Goal: Task Accomplishment & Management: Manage account settings

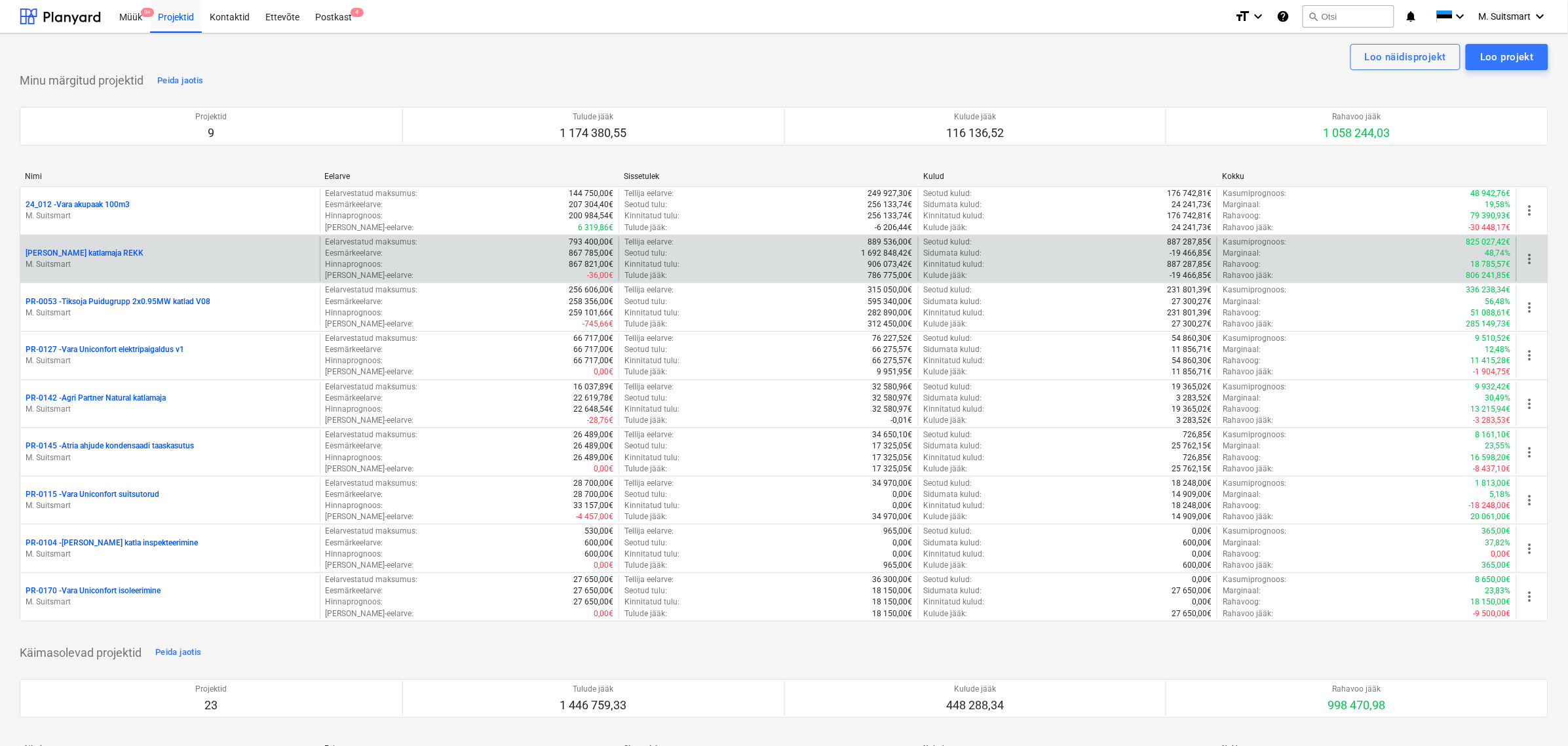
scroll to position [82, 0]
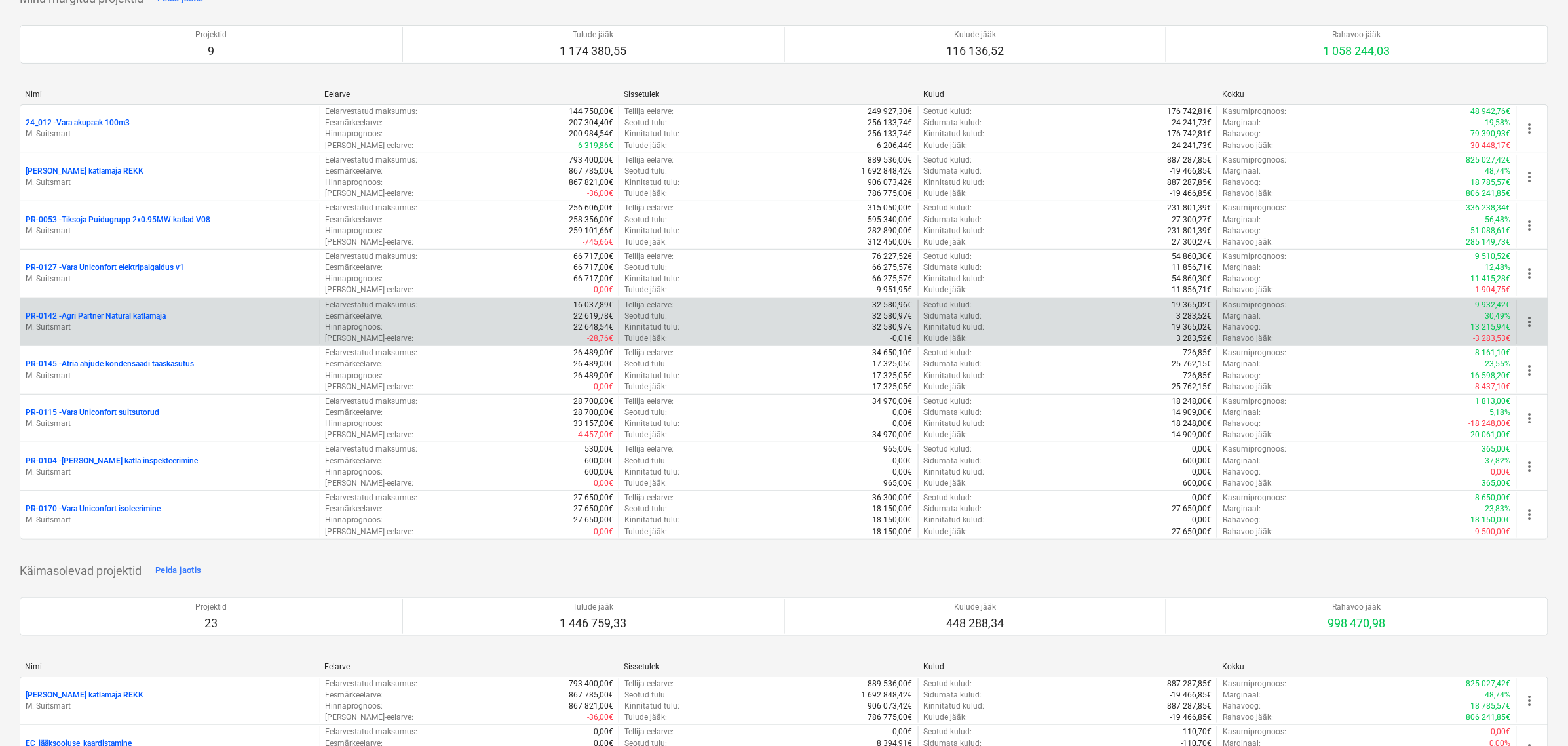
click at [1532, 325] on span "more_vert" at bounding box center [1530, 321] width 16 height 16
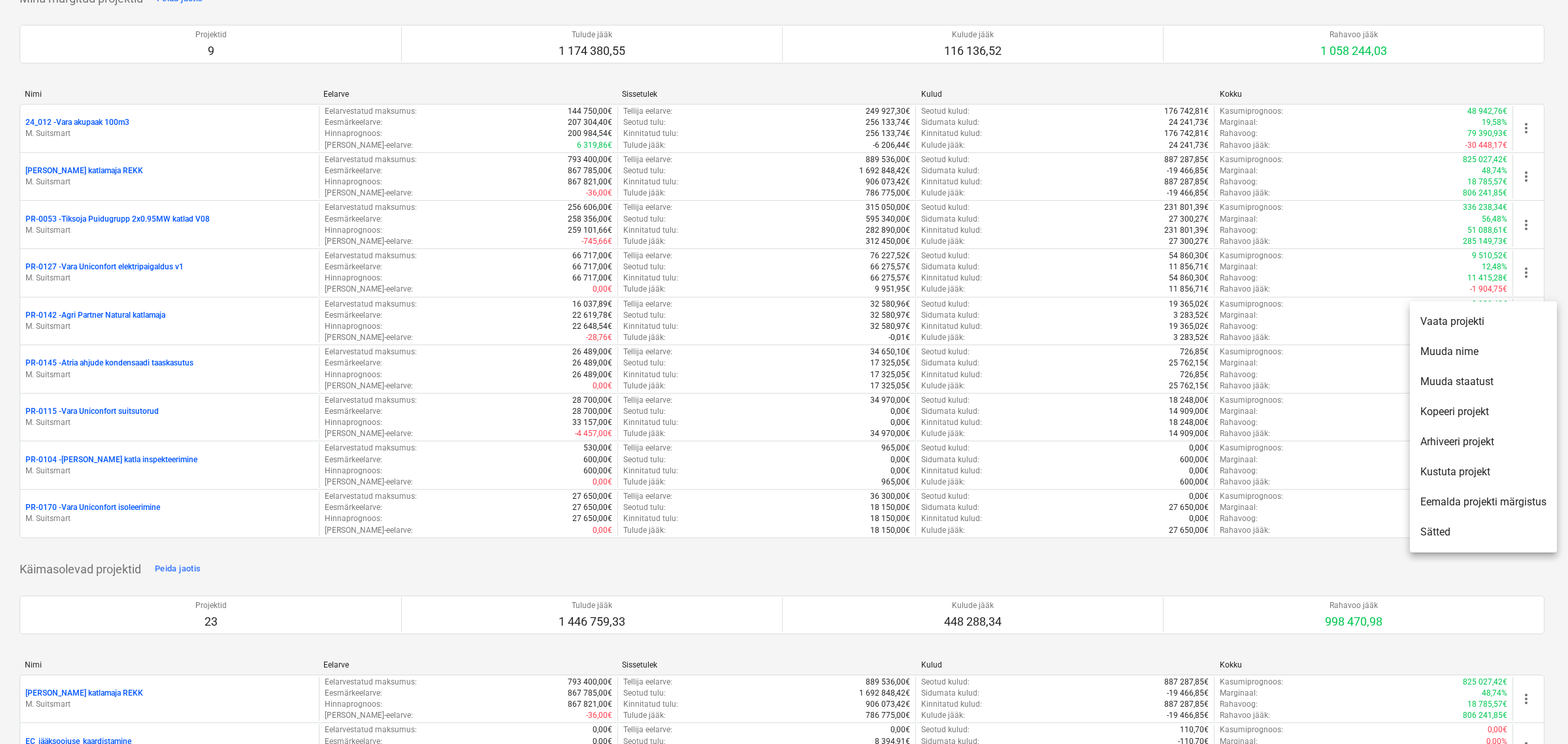
click at [1495, 383] on li "Muuda staatust" at bounding box center [1483, 382] width 147 height 30
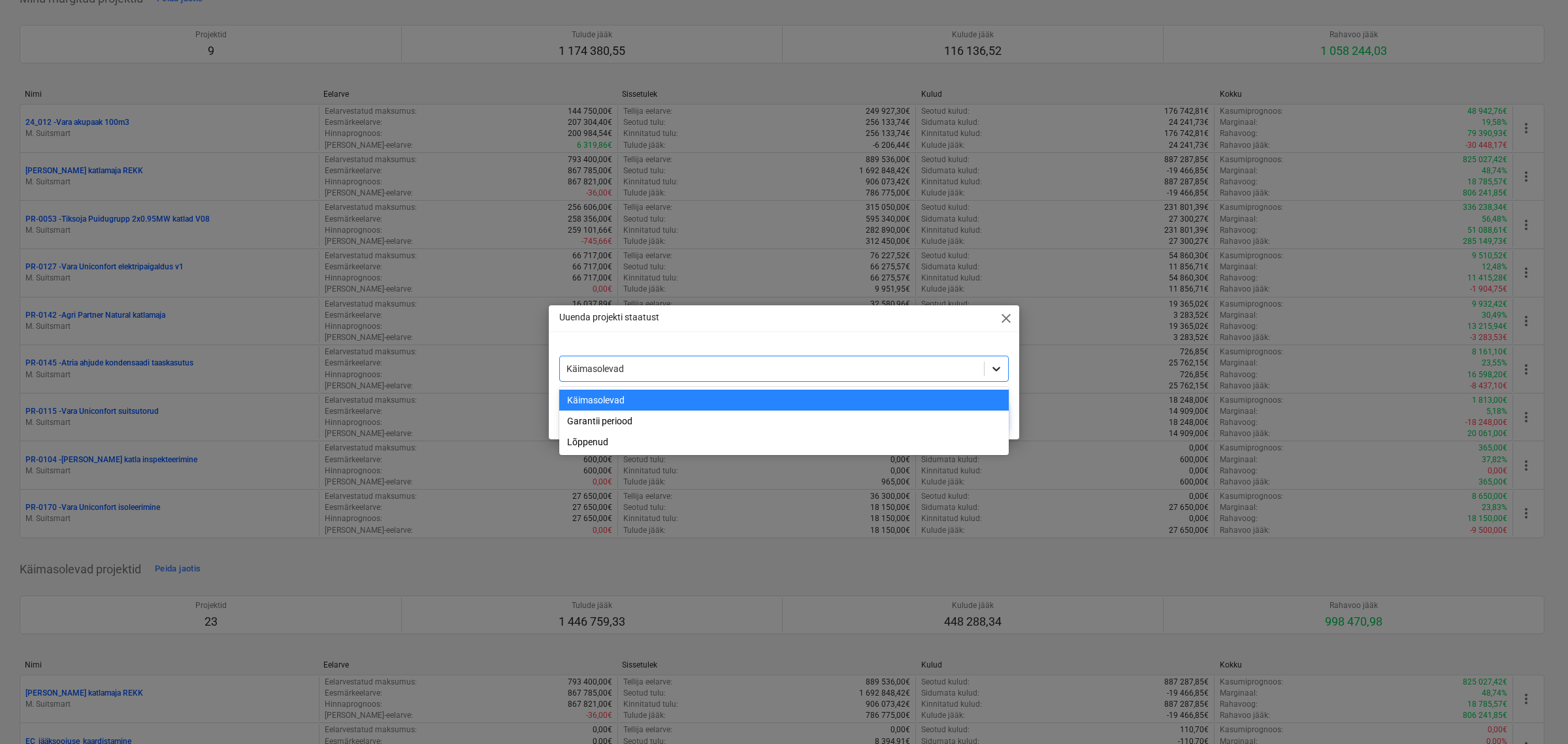
click at [1000, 364] on icon at bounding box center [996, 368] width 13 height 13
click at [633, 422] on div "Garantii periood" at bounding box center [784, 421] width 450 height 21
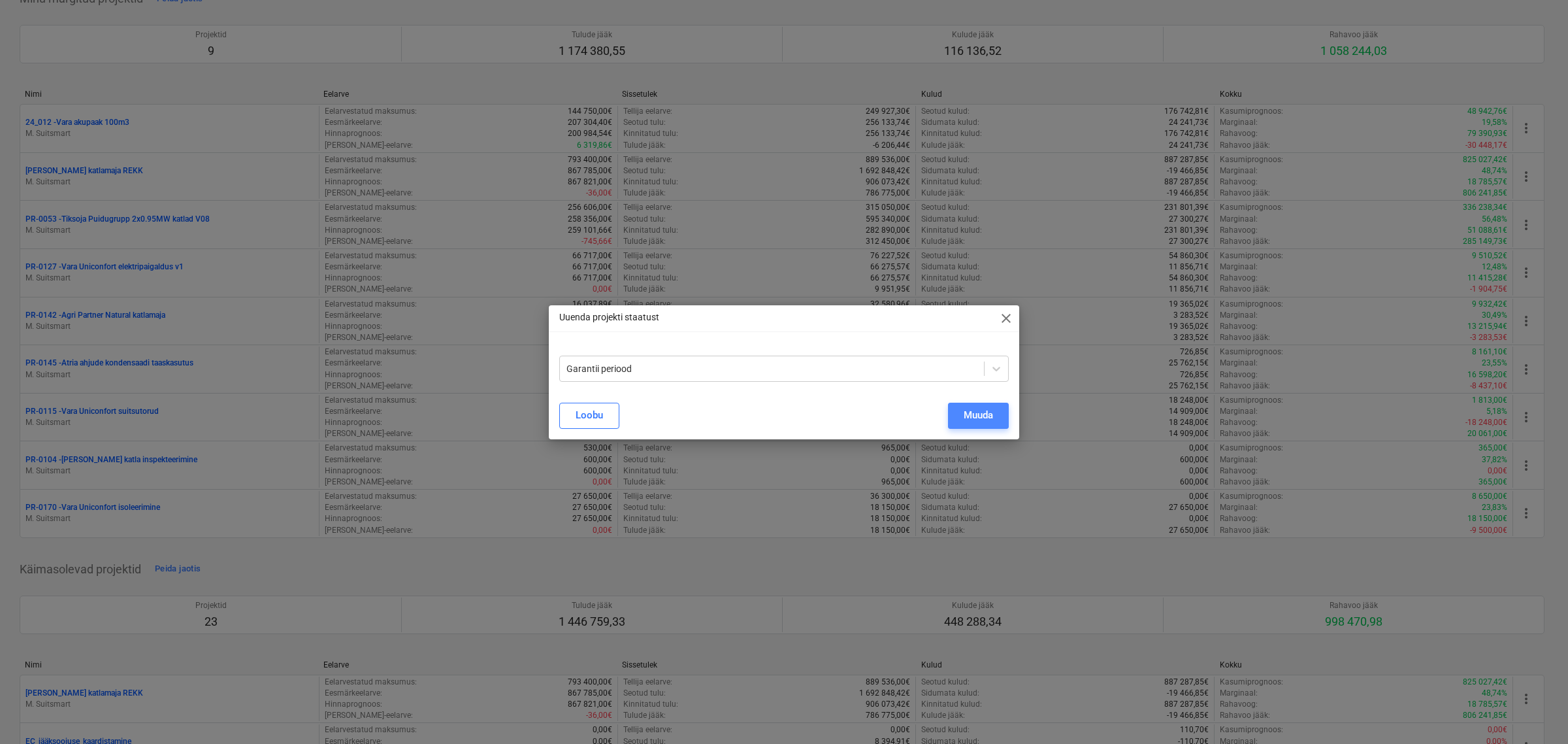
click at [961, 415] on button "Muuda" at bounding box center [978, 415] width 60 height 26
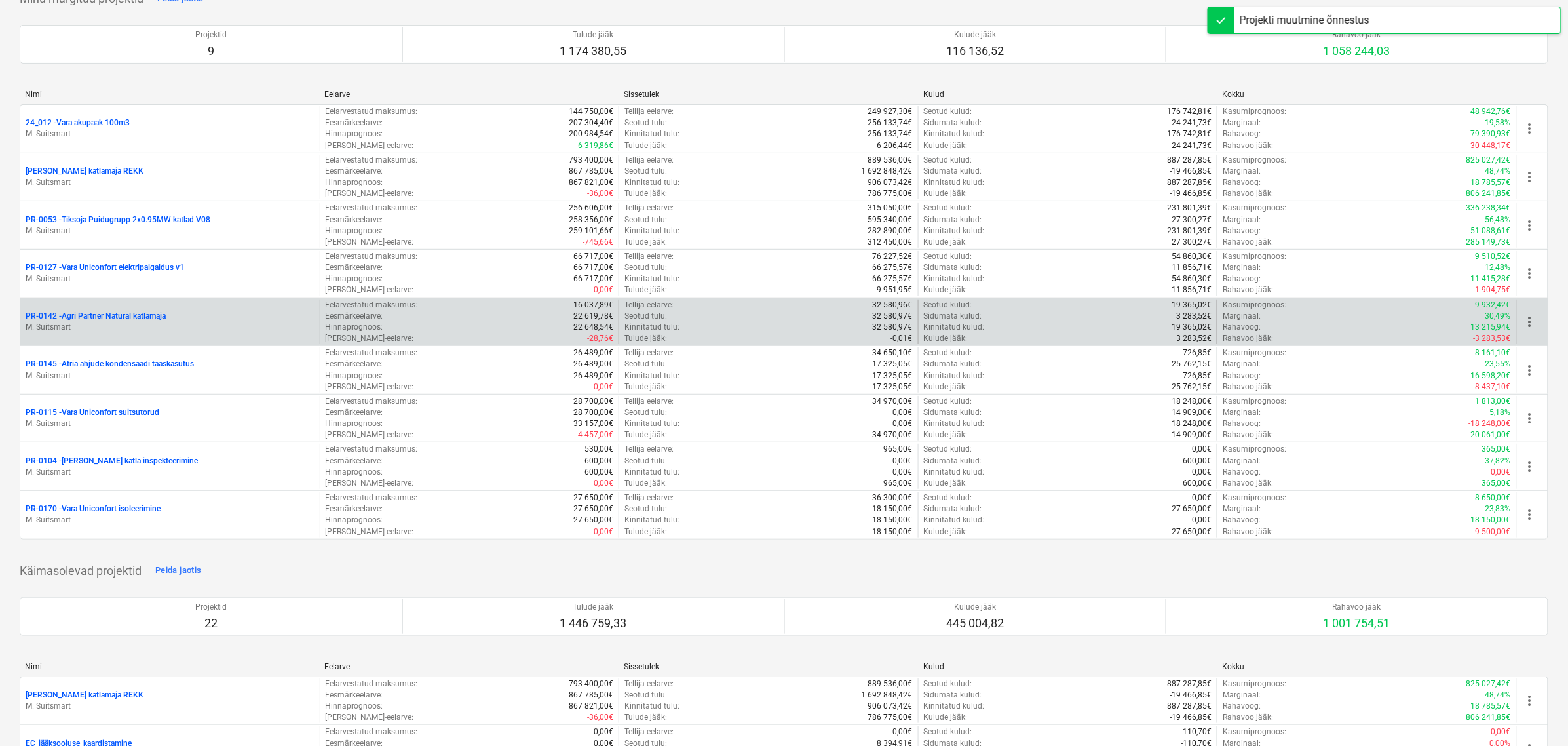
click at [1538, 320] on span "more_vert" at bounding box center [1530, 321] width 16 height 16
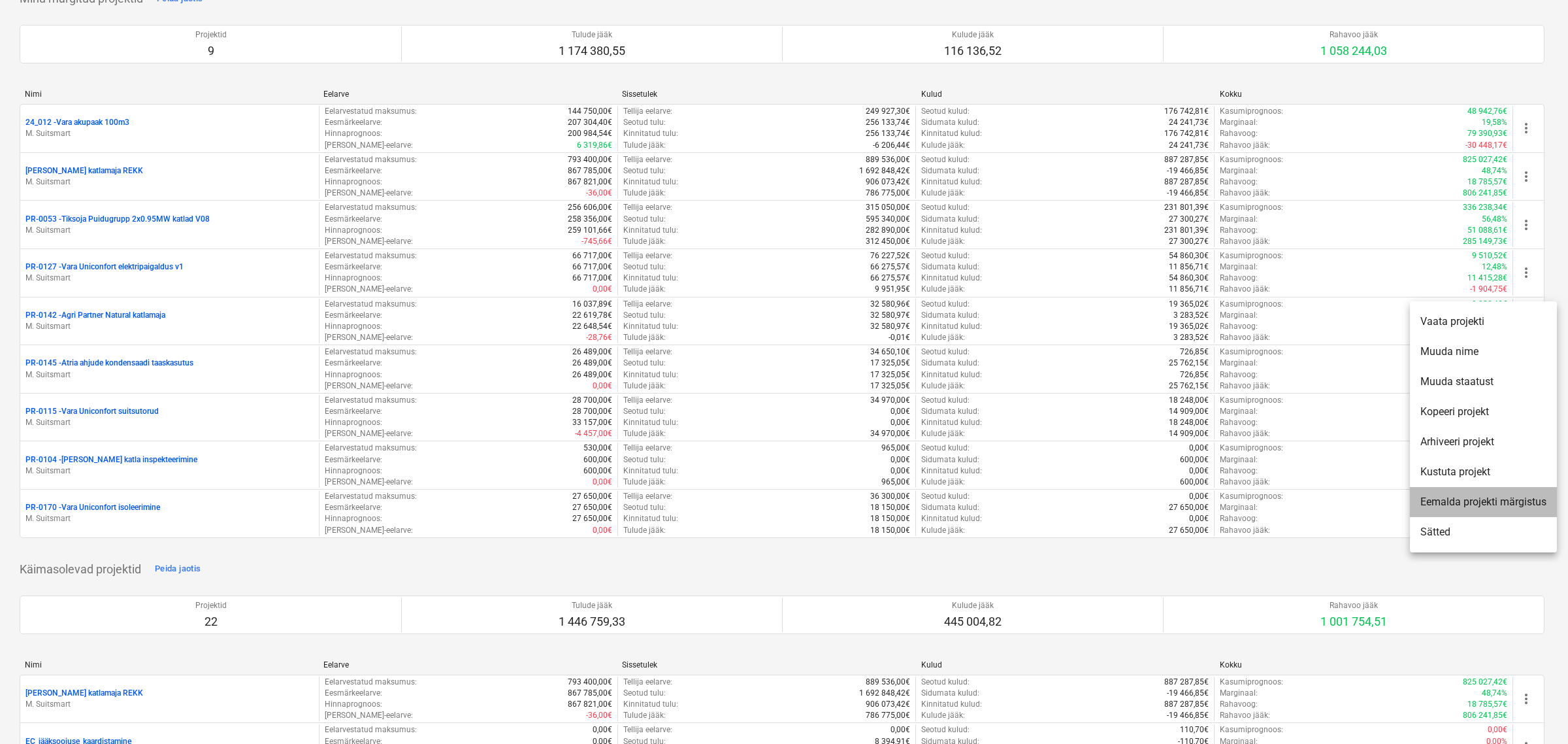
click at [1485, 507] on li "Eemalda projekti märgistus" at bounding box center [1483, 502] width 147 height 30
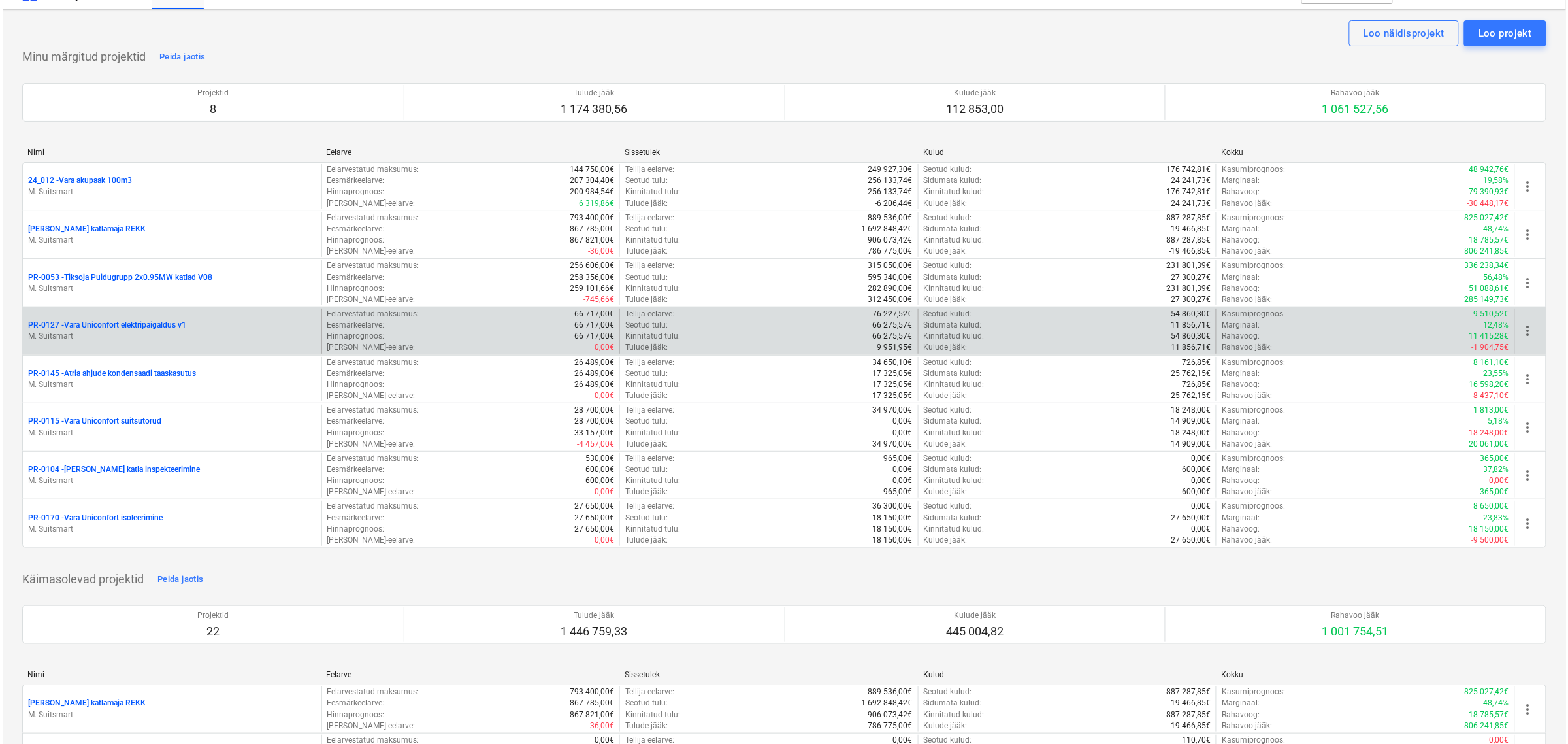
scroll to position [0, 0]
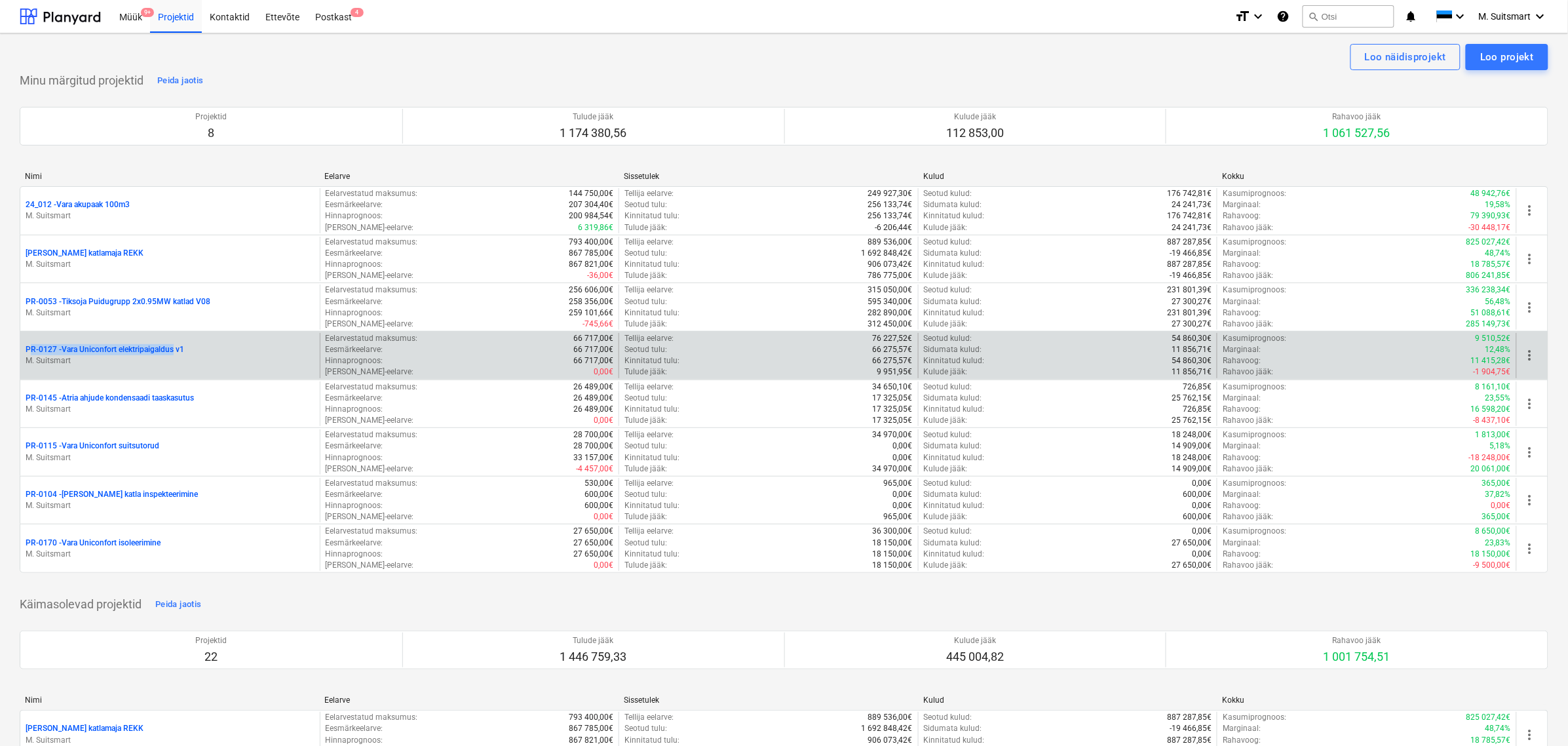
drag, startPoint x: 17, startPoint y: 348, endPoint x: 177, endPoint y: 353, distance: 160.1
copy p "PR-0127 - Vara Uniconfort elektripaigaldus"
click at [125, 347] on p "PR-0127 - Vara Uniconfort elektripaigaldus v1" at bounding box center [105, 349] width 158 height 11
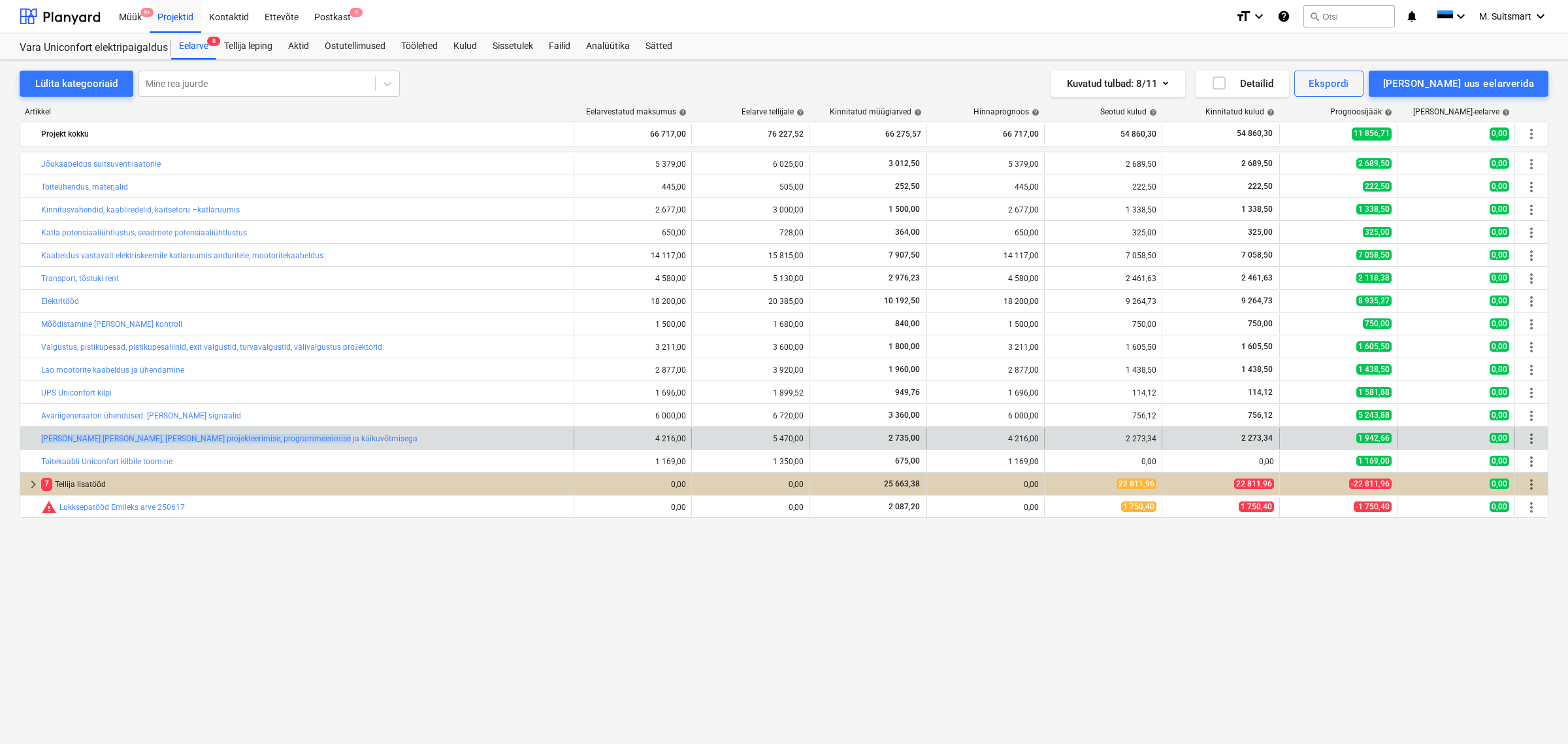
drag, startPoint x: 28, startPoint y: 436, endPoint x: 327, endPoint y: 448, distance: 299.2
click at [327, 448] on div "bar_chart [PERSON_NAME] [PERSON_NAME], [PERSON_NAME] projekteerimise, programme…" at bounding box center [297, 439] width 554 height 21
copy div "bar_chart [PERSON_NAME] [PERSON_NAME], [PERSON_NAME] projekteerimise, programme…"
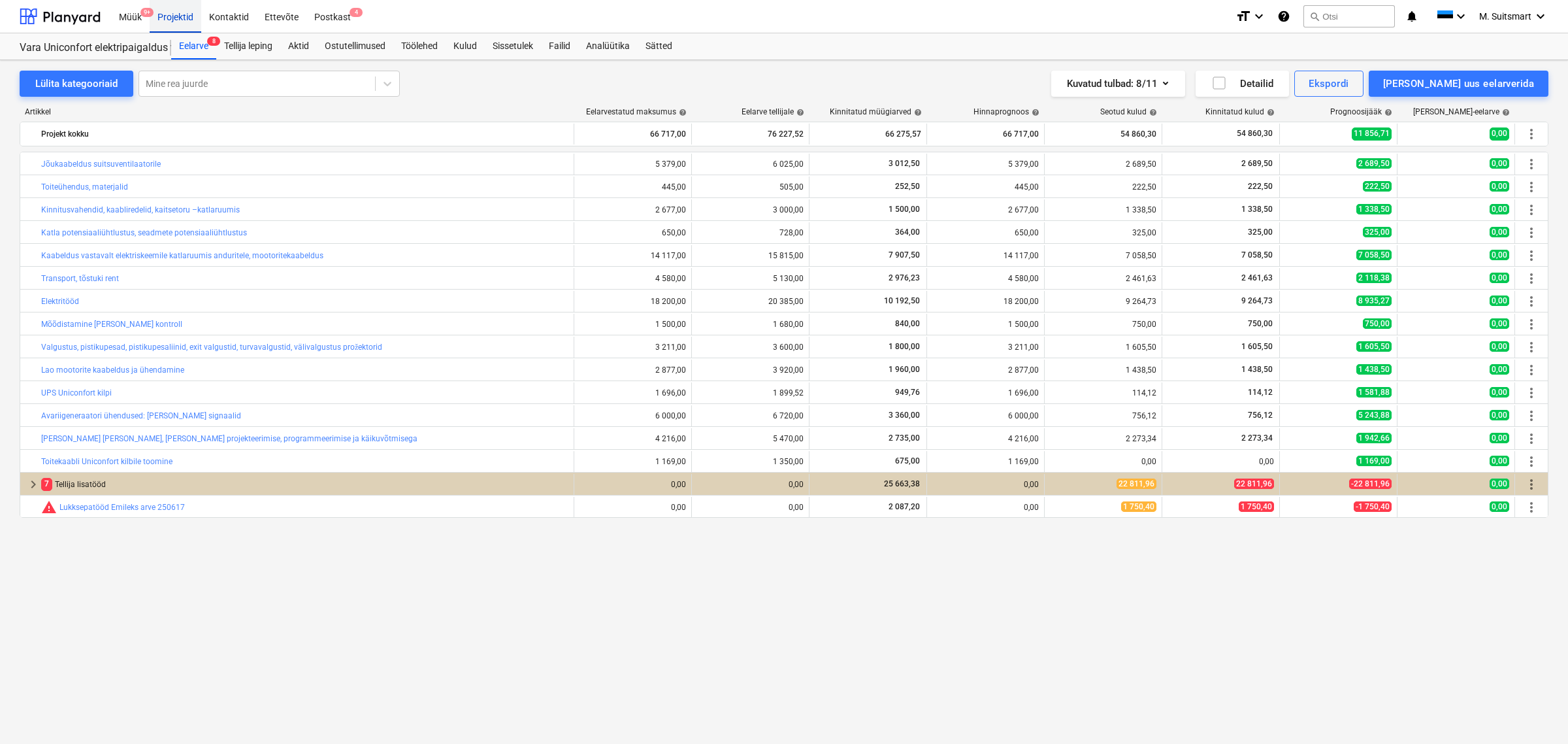
click at [181, 17] on div "Projektid" at bounding box center [175, 16] width 51 height 33
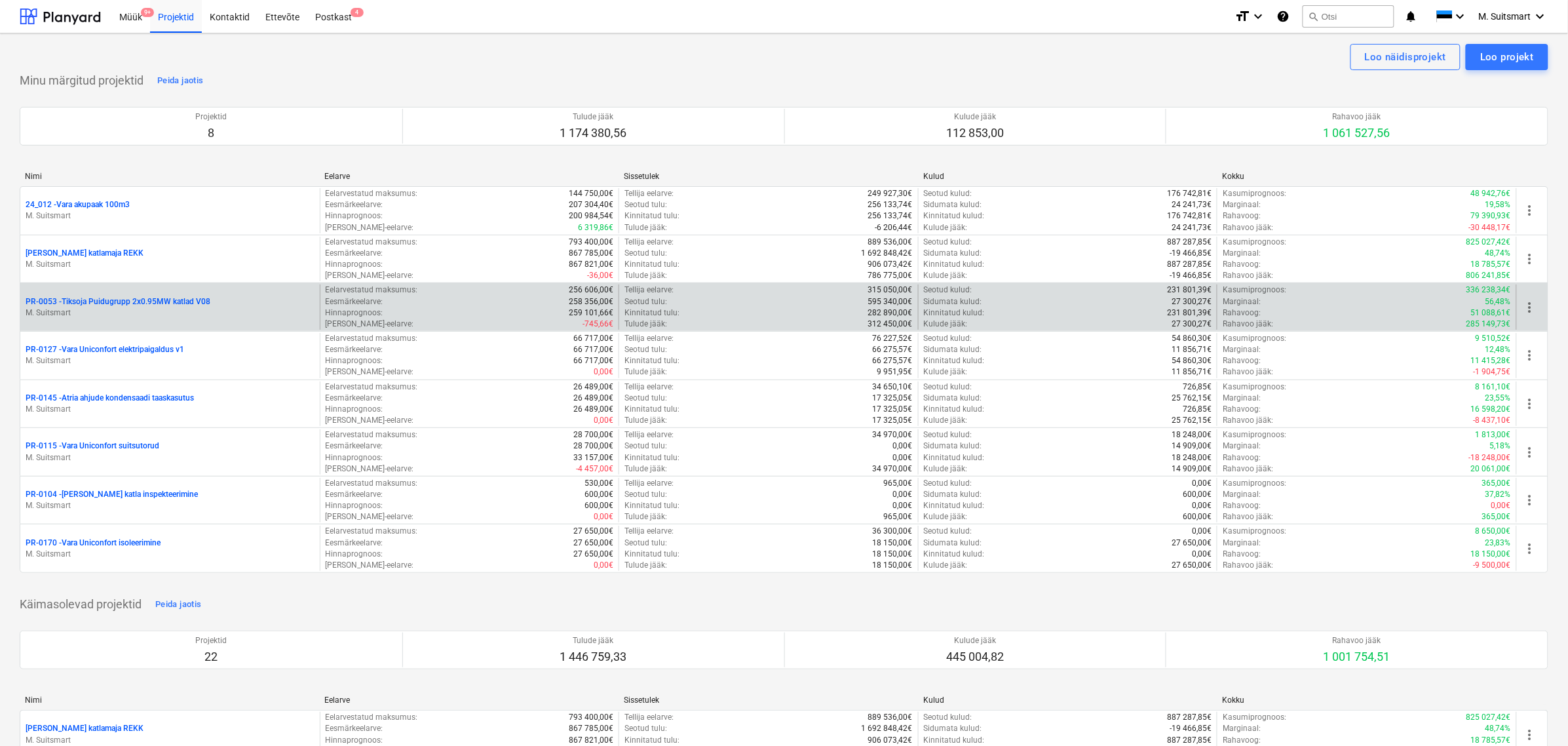
click at [75, 296] on p "PR-0053 - Tiksoja Puidugrupp 2x0.95MW katlad V08" at bounding box center [118, 302] width 185 height 11
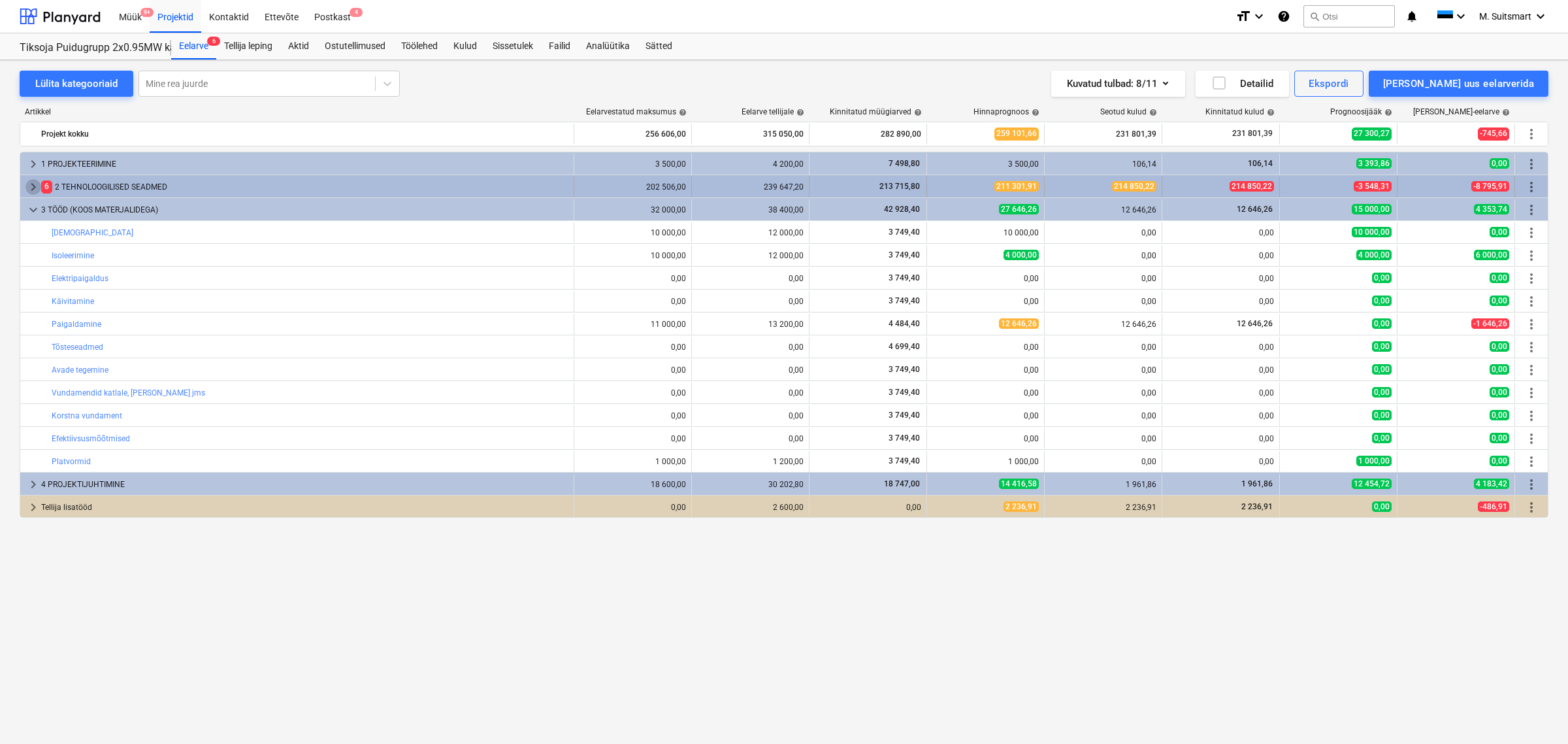
click at [36, 186] on span "keyboard_arrow_right" at bounding box center [33, 187] width 16 height 16
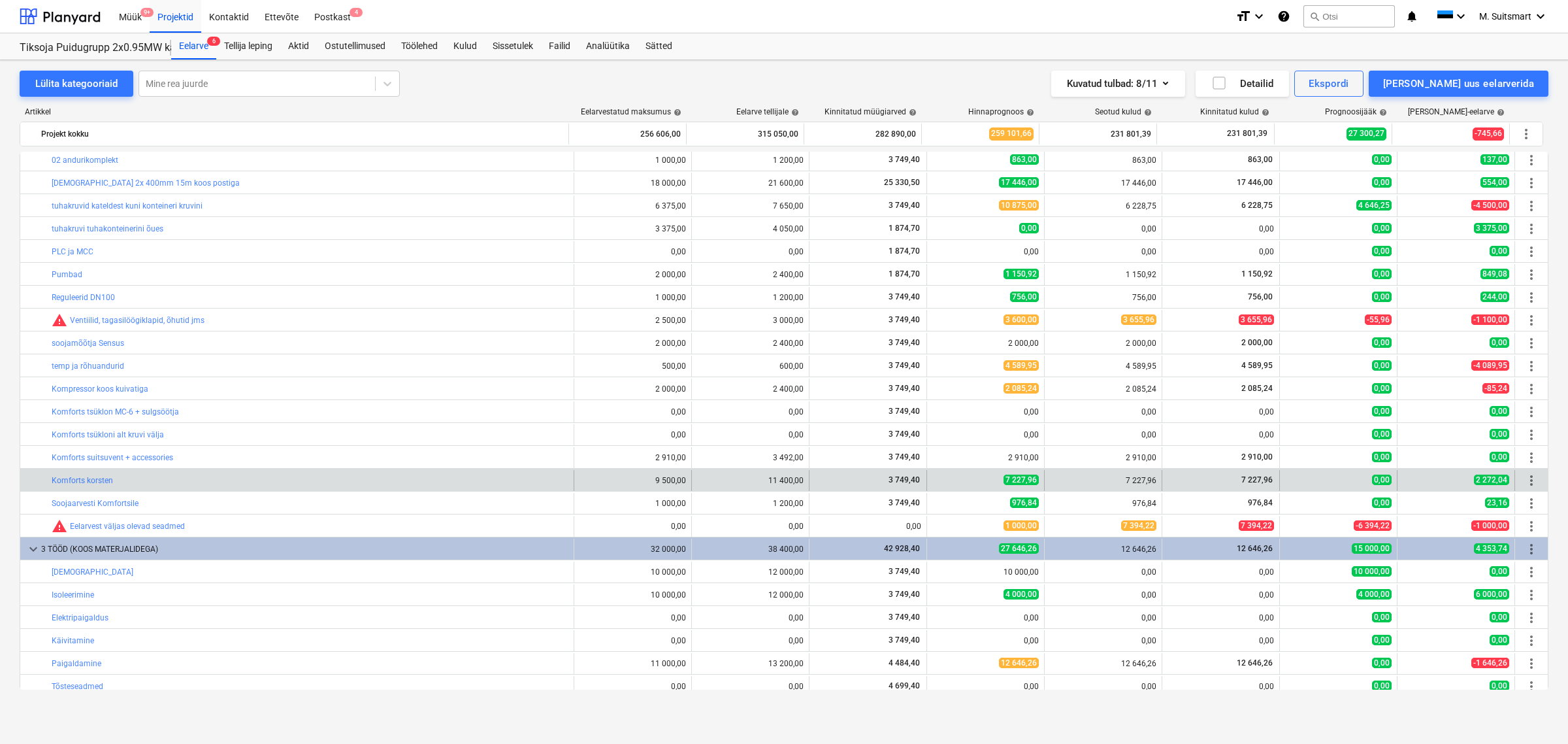
scroll to position [327, 0]
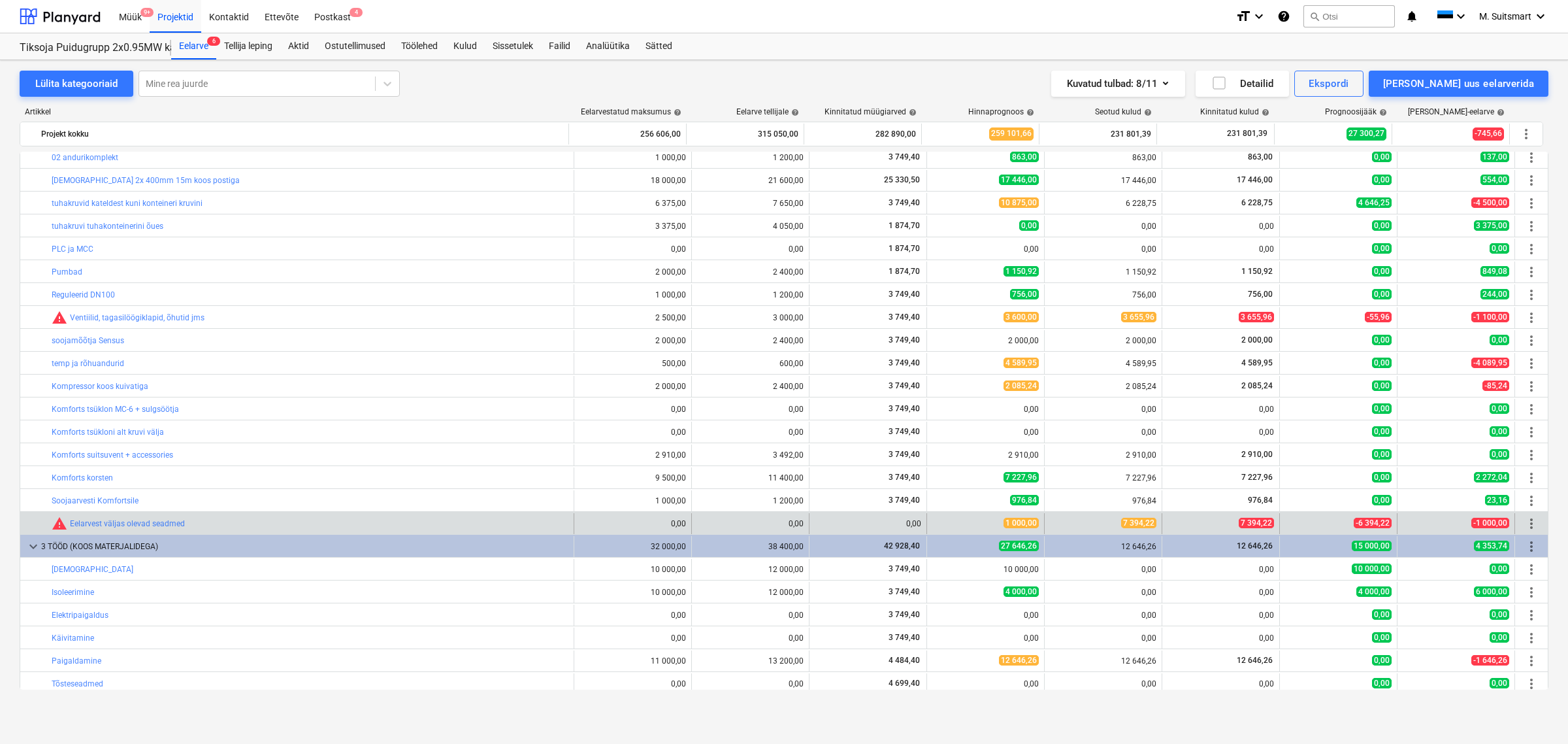
drag, startPoint x: 63, startPoint y: 523, endPoint x: 238, endPoint y: 532, distance: 175.2
click at [238, 532] on div "bar_chart warning Eelarvest väljas olevad seadmed" at bounding box center [310, 524] width 517 height 21
drag, startPoint x: 233, startPoint y: 529, endPoint x: 65, endPoint y: 526, distance: 168.0
click at [65, 526] on div "bar_chart warning Eelarvest väljas olevad seadmed" at bounding box center [310, 523] width 517 height 16
copy link "Eelarvest väljas olevad seadmed"
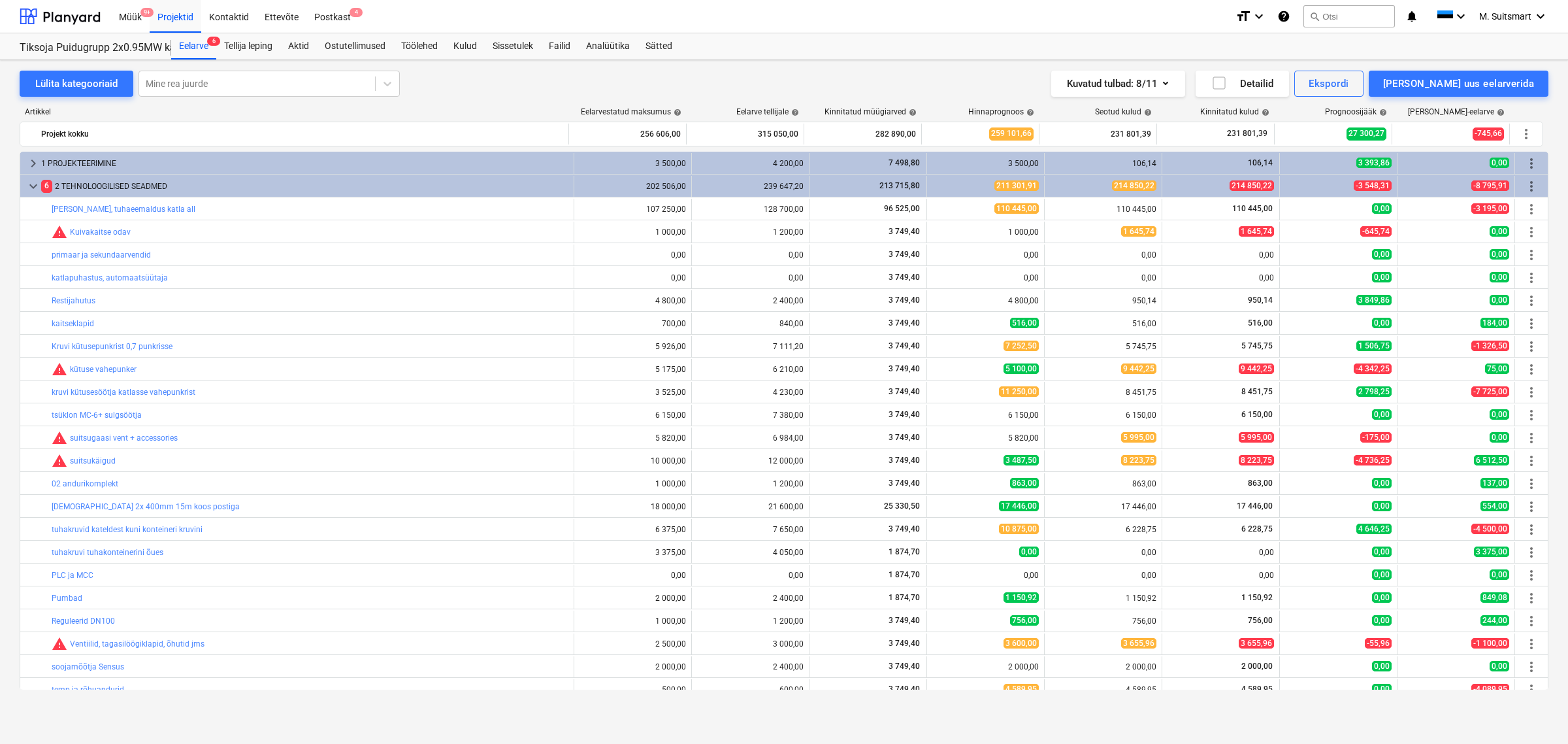
scroll to position [0, 0]
click at [184, 17] on div "Projektid" at bounding box center [175, 16] width 51 height 33
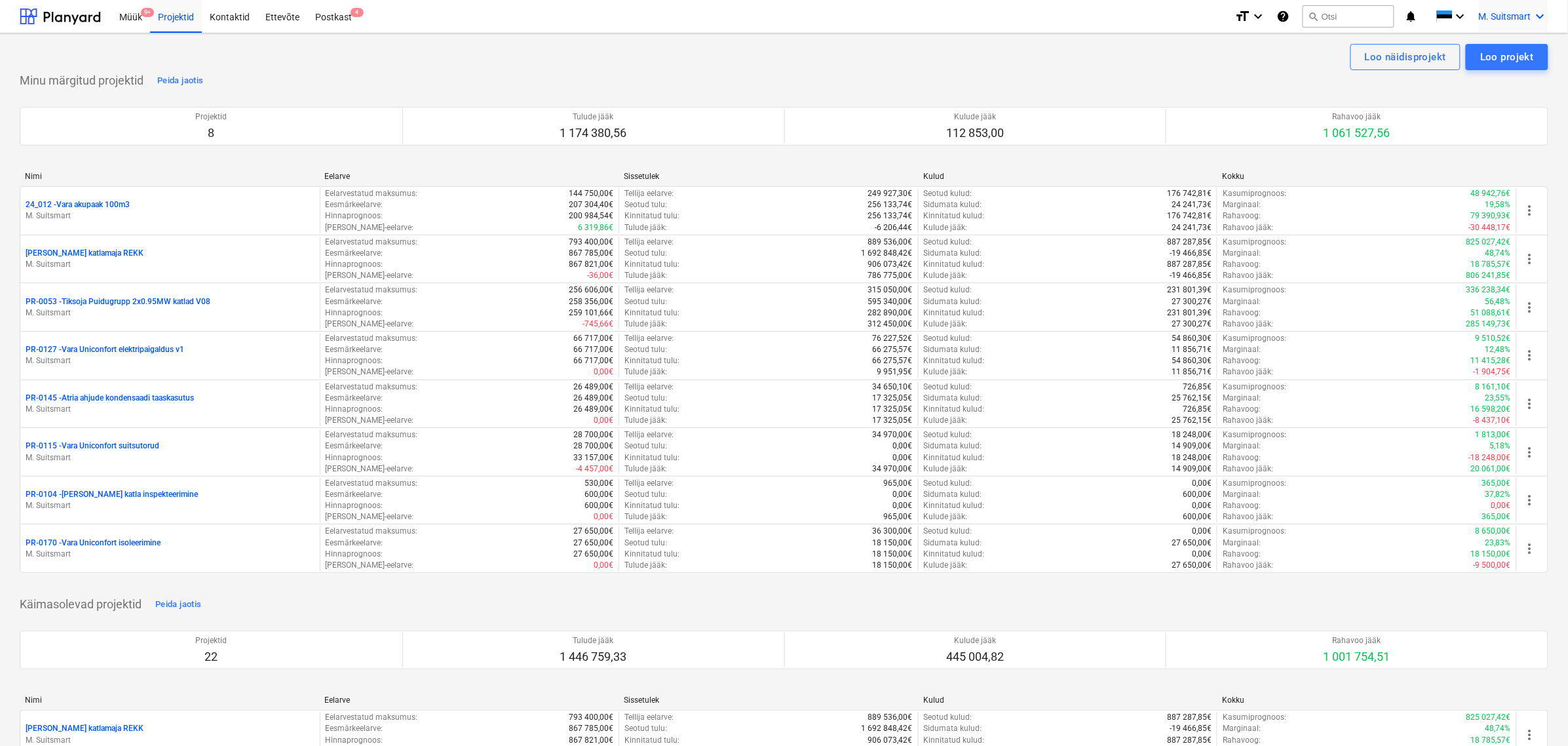
click at [1517, 20] on span "M. Suitsmart" at bounding box center [1505, 17] width 52 height 11
click at [1489, 82] on div "MS [PERSON_NAME] Services OÜ" at bounding box center [1485, 84] width 111 height 18
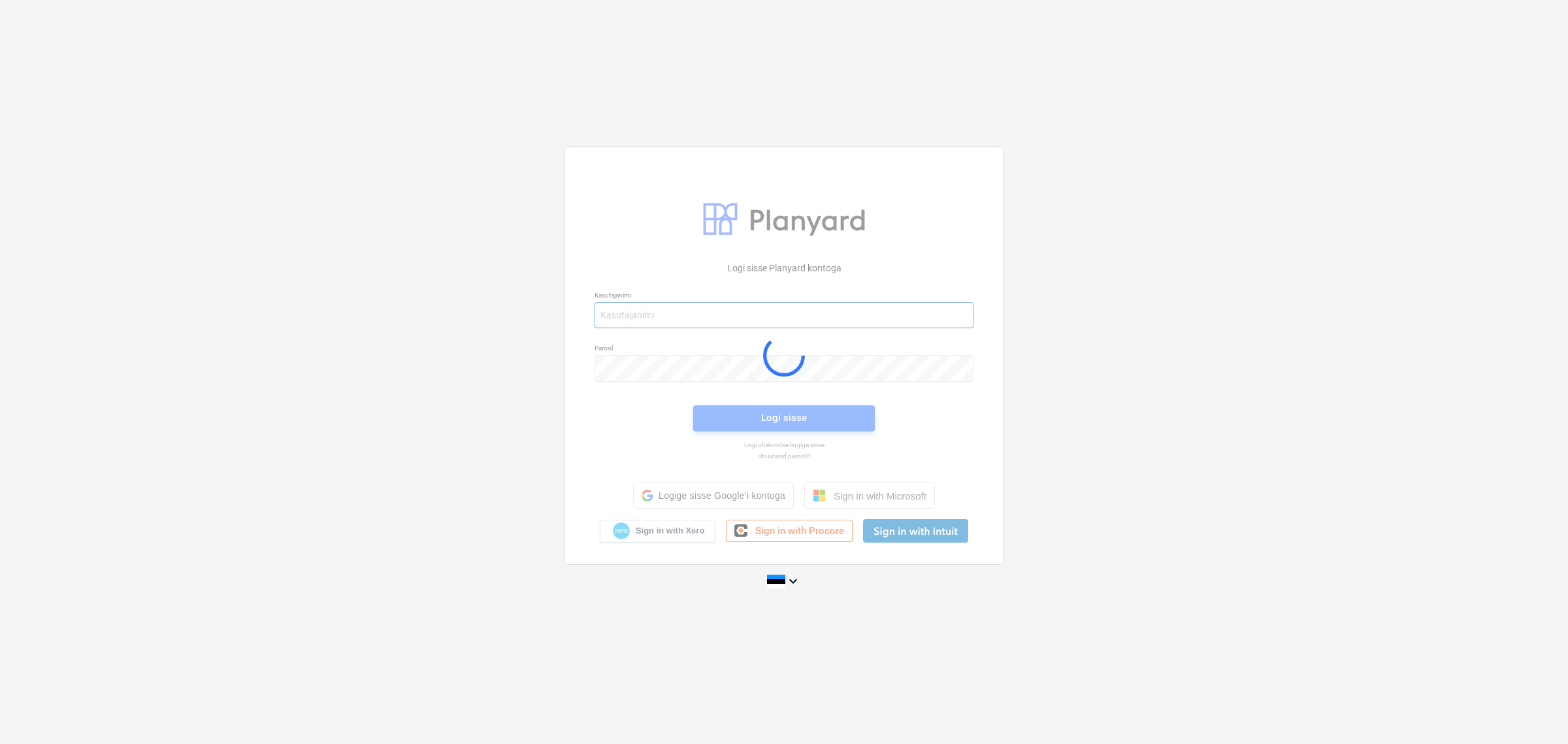
type input "[EMAIL_ADDRESS][DOMAIN_NAME]"
